Goal: Check status: Check status

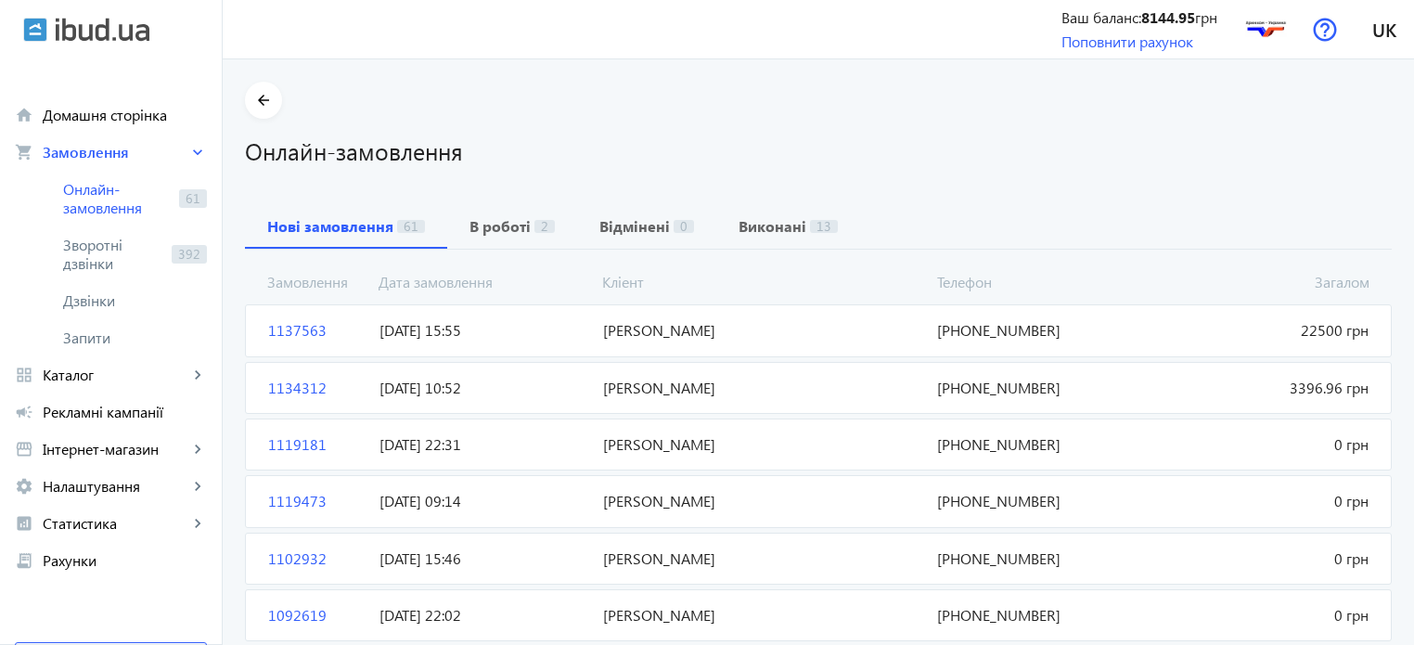
click at [434, 329] on span "[DATE] 15:55" at bounding box center [483, 330] width 223 height 20
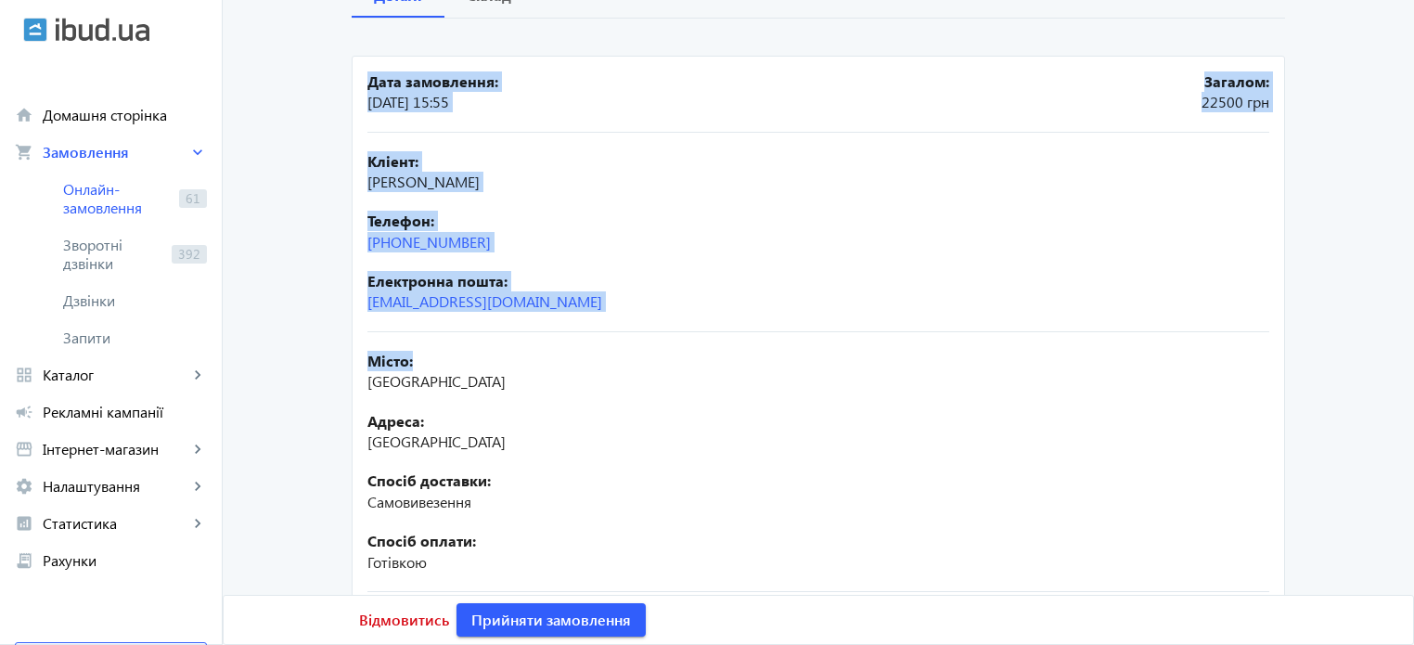
scroll to position [236, 0]
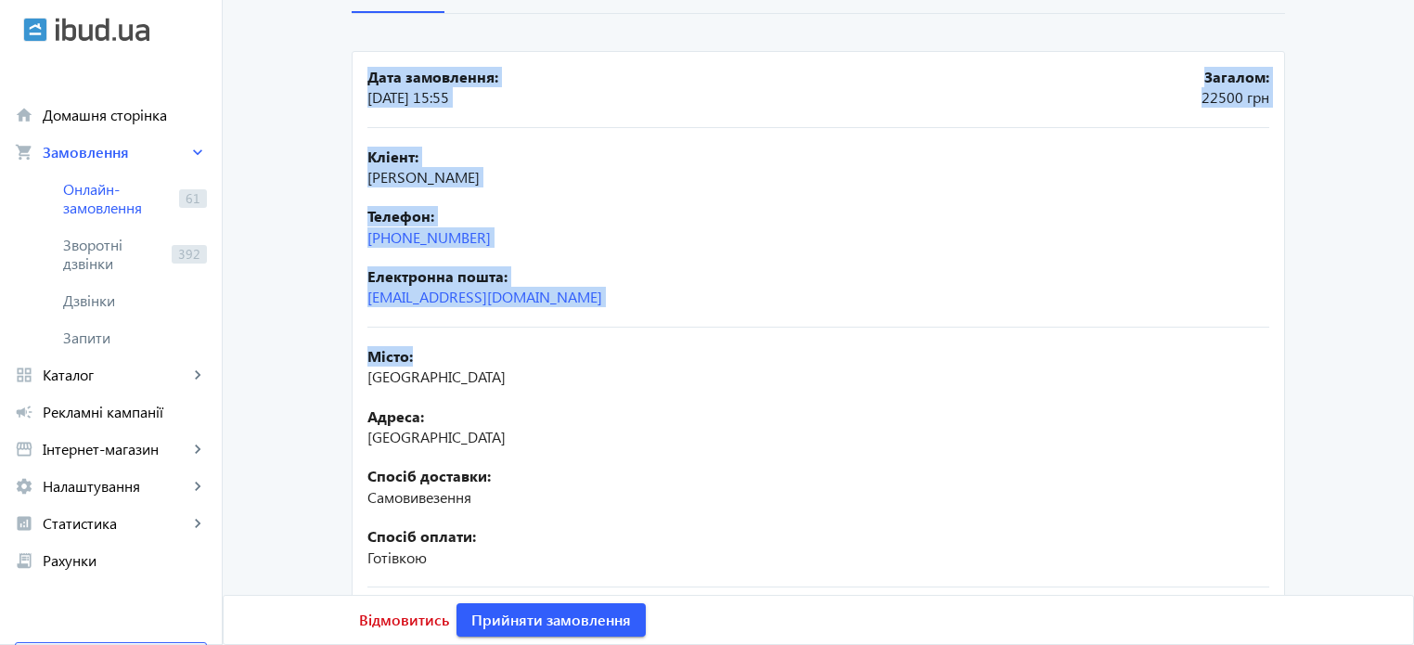
drag, startPoint x: 364, startPoint y: 316, endPoint x: 459, endPoint y: 363, distance: 106.3
click at [459, 363] on mat-card "Дата замовлення: [DATE] 15:55 Загалом: 22500 грн Кліент: [PERSON_NAME] Телефон:…" at bounding box center [819, 408] width 934 height 714
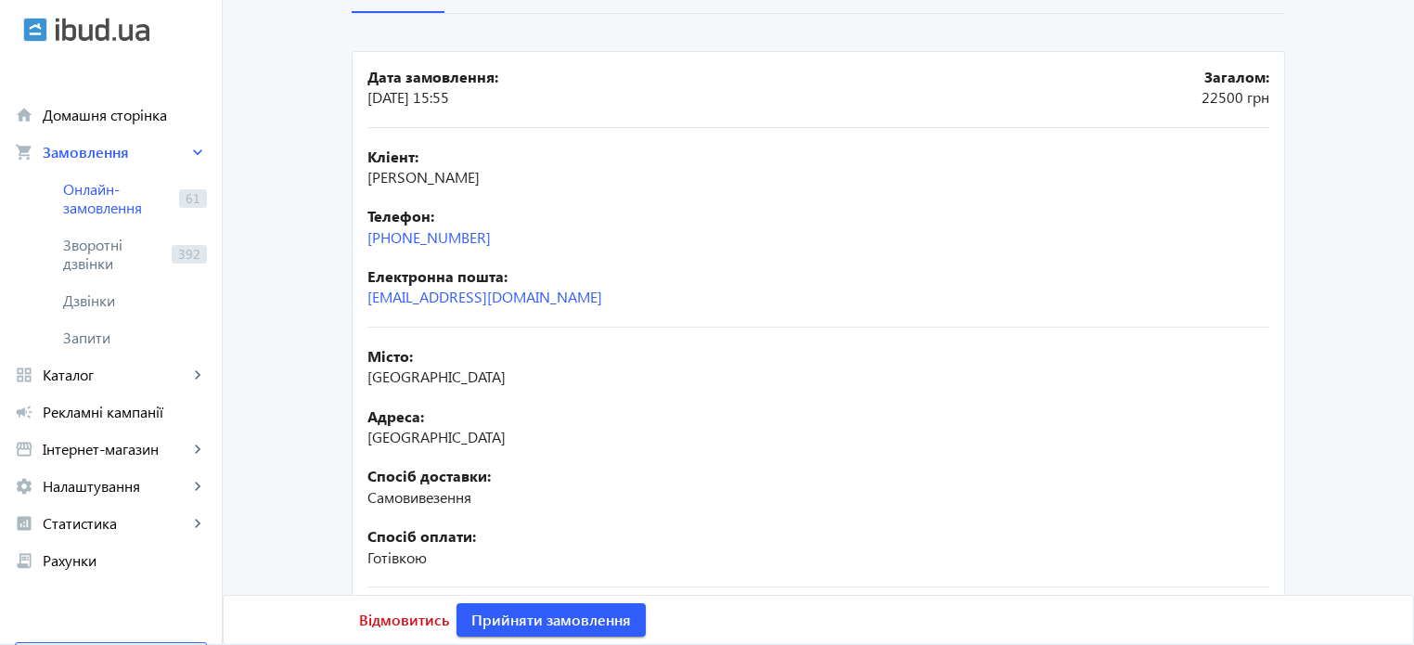
click at [538, 484] on b "Спосіб доставки:" at bounding box center [819, 476] width 902 height 20
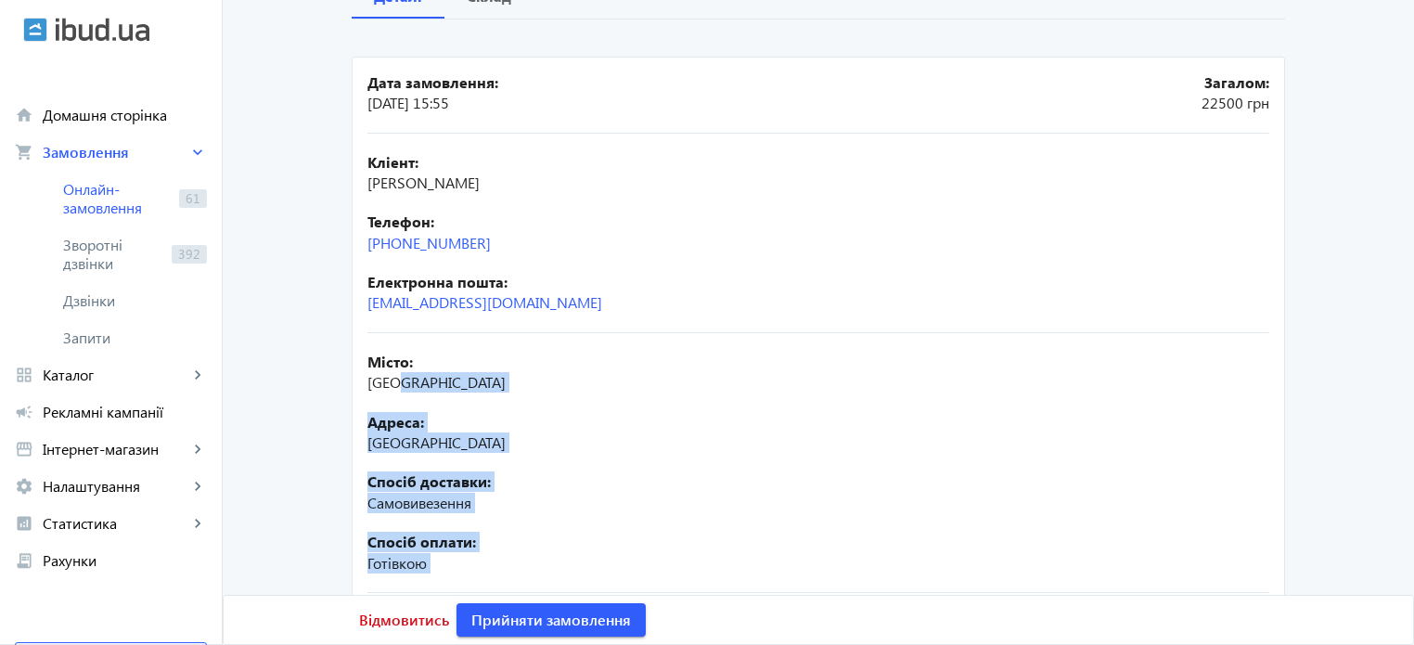
scroll to position [0, 0]
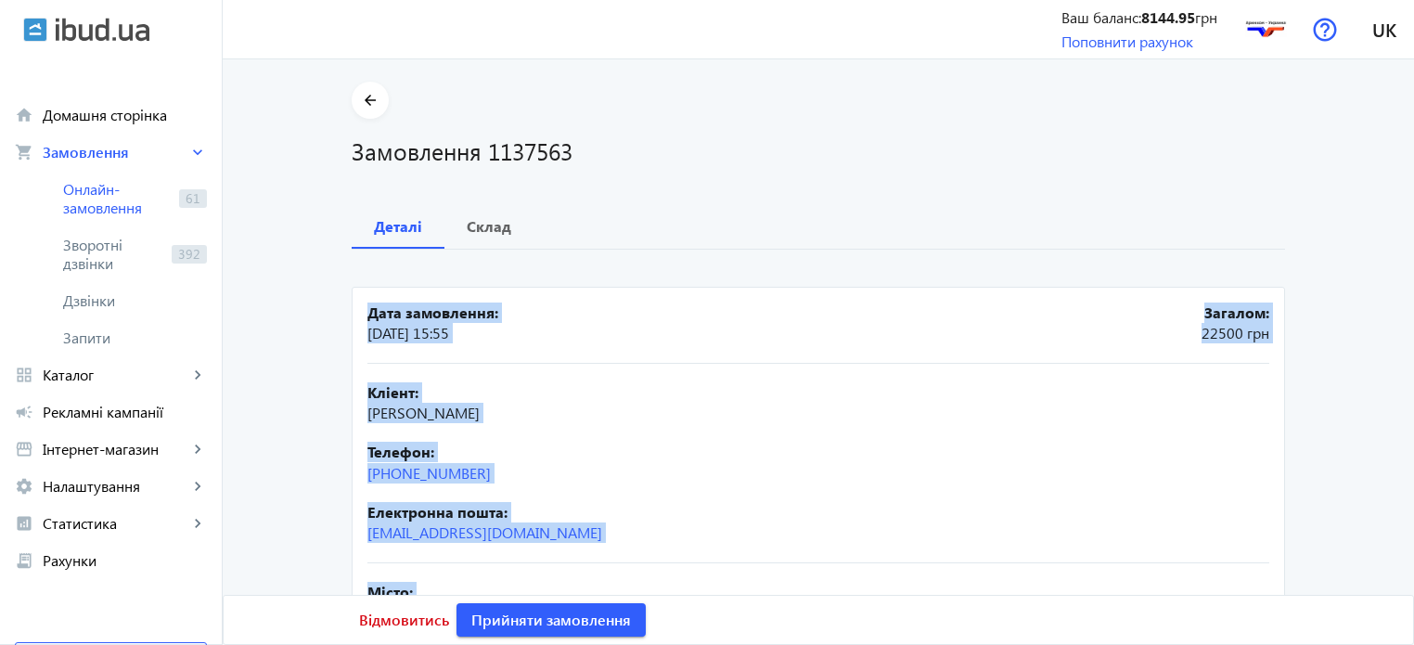
drag, startPoint x: 553, startPoint y: 458, endPoint x: 366, endPoint y: 315, distance: 235.7
click at [366, 315] on mat-card "Дата замовлення: [DATE] 15:55 Загалом: 22500 грн Кліент: [PERSON_NAME] Телефон:…" at bounding box center [819, 644] width 934 height 714
copy mat-card "Дата замовлення: [DATE] 15:55 Загалом: 22500 грн Кліент: [PERSON_NAME] Телефон:…"
